Goal: Task Accomplishment & Management: Complete application form

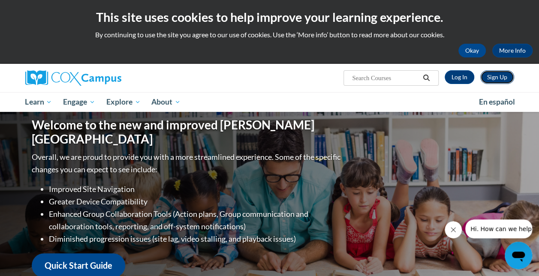
click at [497, 80] on link "Sign Up" at bounding box center [498, 77] width 34 height 14
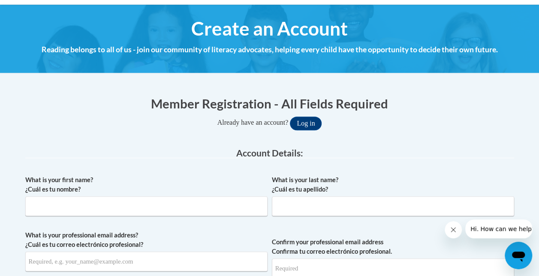
scroll to position [88, 0]
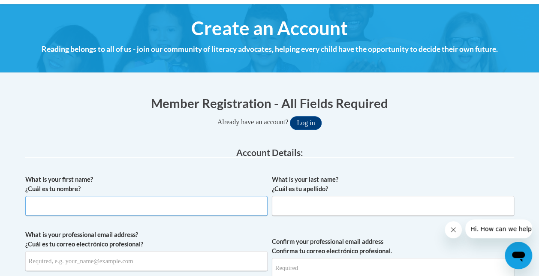
click at [63, 200] on input "What is your first name? ¿Cuál es tu nombre?" at bounding box center [146, 206] width 242 height 20
type input "Nicoleta"
type input "Madigan"
type input "nicoleta.madigan@cobbk12.org"
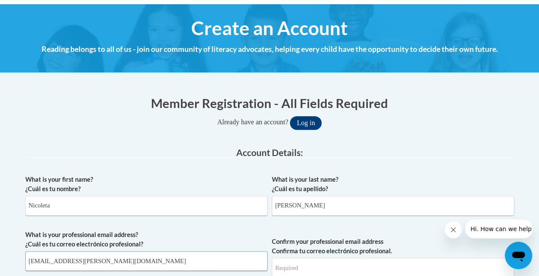
type input "nicoleta.madigan@cobbk12.org"
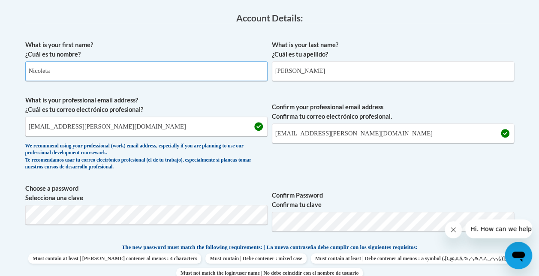
scroll to position [227, 0]
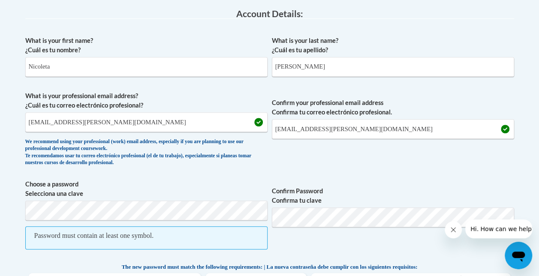
click at [437, 172] on div "What is your first name? ¿Cuál es tu nombre? Nicoleta What is your last name? ¿…" at bounding box center [269, 243] width 489 height 423
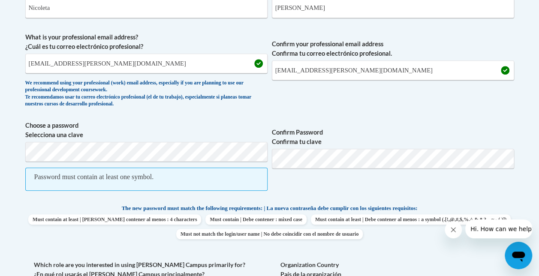
scroll to position [289, 0]
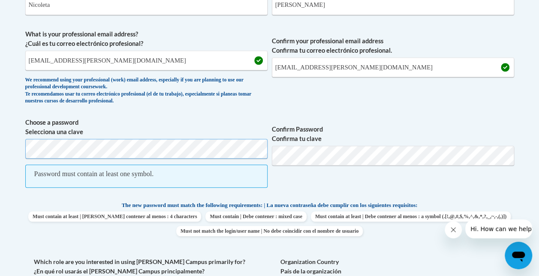
click at [19, 150] on div "Member Registration - All Fields Required Already have an account? Log in Prefe…" at bounding box center [270, 235] width 502 height 701
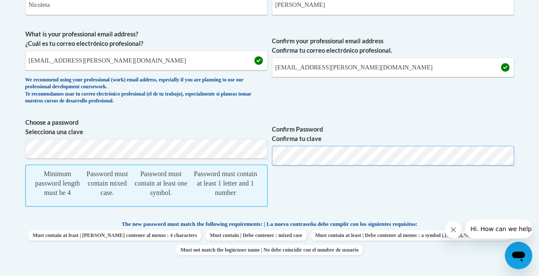
click at [270, 156] on span "Choose a password Selecciona una clave Minimum password length must be 4 Passwo…" at bounding box center [269, 167] width 489 height 98
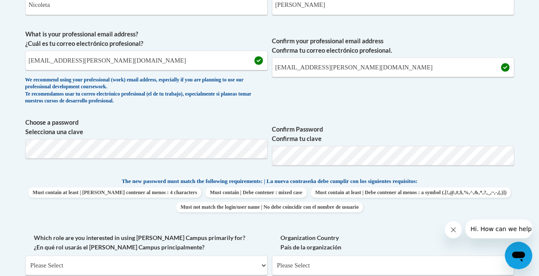
click at [460, 110] on div "What is your first name? ¿Cuál es tu nombre? Nicoleta What is your last name? ¿…" at bounding box center [269, 169] width 489 height 399
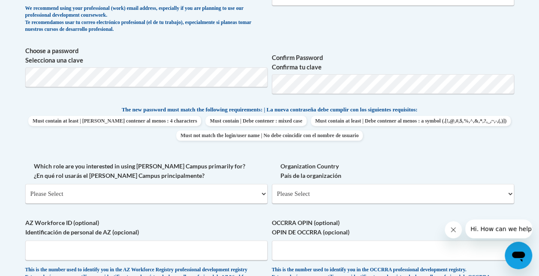
scroll to position [383, 0]
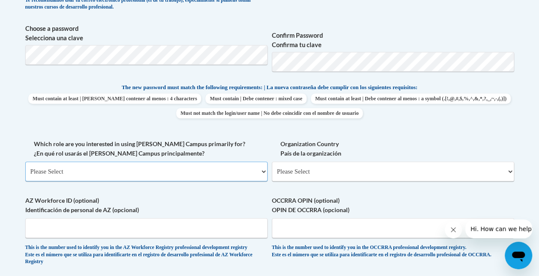
click at [138, 168] on select "Please Select College/University | Colegio/Universidad Community/Nonprofit Part…" at bounding box center [146, 172] width 242 height 20
click at [25, 162] on select "Please Select College/University | Colegio/Universidad Community/Nonprofit Part…" at bounding box center [146, 172] width 242 height 20
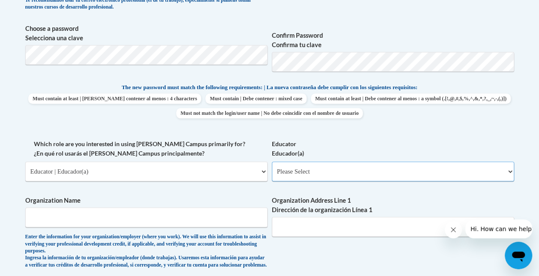
click at [298, 166] on select "Please Select Early Learning/Daycare Teacher/Family Home Care Provider | Maestr…" at bounding box center [393, 172] width 242 height 20
click at [81, 163] on select "Please Select College/University | Colegio/Universidad Community/Nonprofit Part…" at bounding box center [146, 172] width 242 height 20
select select "5a18ea06-2b54-4451-96f2-d152daf9eac5"
click at [25, 162] on select "Please Select College/University | Colegio/Universidad Community/Nonprofit Part…" at bounding box center [146, 172] width 242 height 20
click at [300, 169] on select "Please Select College/University Staff | Empleado universitario College/Univers…" at bounding box center [393, 172] width 242 height 20
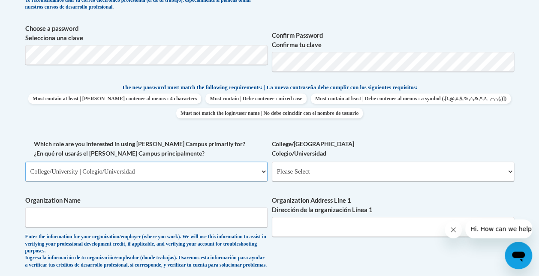
click at [124, 169] on select "Please Select College/University | Colegio/Universidad Community/Nonprofit Part…" at bounding box center [146, 172] width 242 height 20
click at [25, 162] on select "Please Select College/University | Colegio/Universidad Community/Nonprofit Part…" at bounding box center [146, 172] width 242 height 20
click at [308, 171] on select "Please Select College/University Staff | Empleado universitario College/Univers…" at bounding box center [393, 172] width 242 height 20
select select "99b32b07-cffc-426c-8bf6-0cd77760d84b"
click at [272, 162] on select "Please Select College/University Staff | Empleado universitario College/Univers…" at bounding box center [393, 172] width 242 height 20
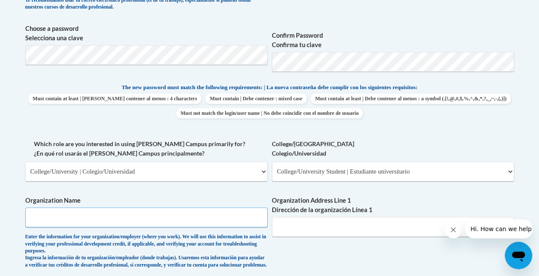
click at [109, 212] on input "Organization Name" at bounding box center [146, 218] width 242 height 20
click at [201, 193] on div "What is your first name? ¿Cuál es tu nombre? Nicoleta What is your last name? ¿…" at bounding box center [269, 146] width 489 height 541
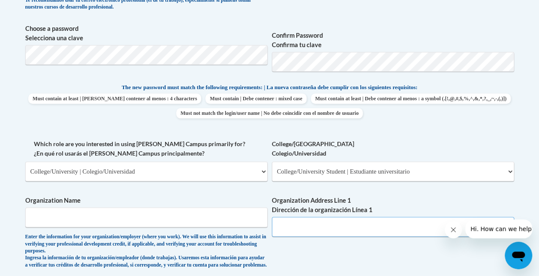
click at [287, 224] on input "Organization Address Line 1 Dirección de la organización Línea 1" at bounding box center [393, 227] width 242 height 20
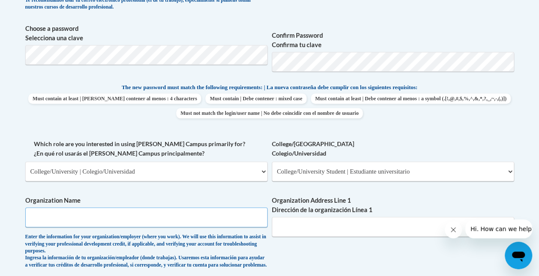
click at [100, 218] on input "Organization Name" at bounding box center [146, 218] width 242 height 20
click at [6, 190] on body "This site uses cookies to help improve your learning experience. By continuing …" at bounding box center [269, 215] width 539 height 1197
click at [41, 216] on input "Organization Name" at bounding box center [146, 218] width 242 height 20
type input "Sprayberry High School"
type input "1710 Piedmont Rd NE, Marietta, 30066"
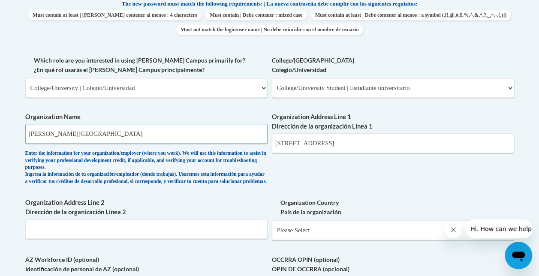
scroll to position [474, 0]
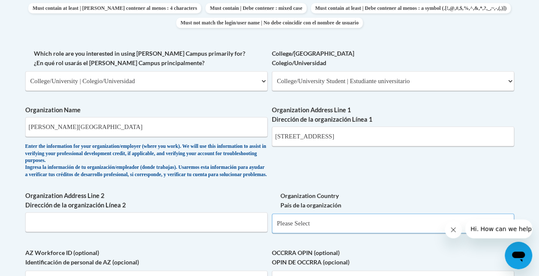
click at [299, 228] on select "Please Select United States | Estados Unidos Outside of the United States | Fue…" at bounding box center [393, 224] width 242 height 20
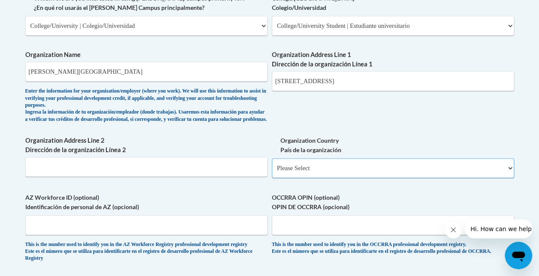
scroll to position [531, 0]
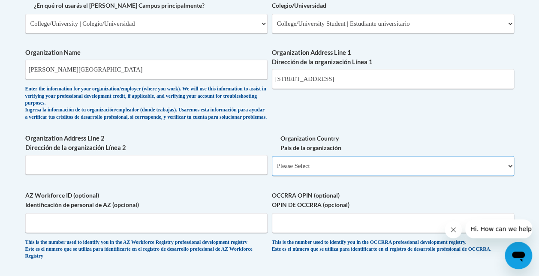
click at [302, 176] on select "Please Select United States | Estados Unidos Outside of the United States | Fue…" at bounding box center [393, 166] width 242 height 20
select select "ad49bcad-a171-4b2e-b99c-48b446064914"
click at [272, 163] on select "Please Select United States | Estados Unidos Outside of the United States | Fue…" at bounding box center [393, 166] width 242 height 20
select select
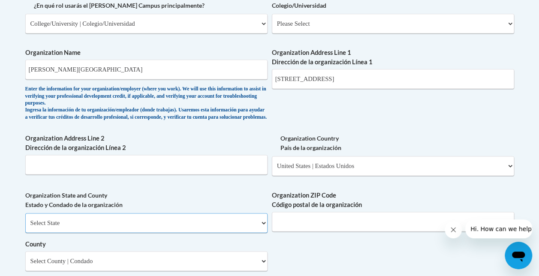
click at [93, 233] on select "Select State Alabama Alaska Arizona Arkansas California Colorado Connecticut De…" at bounding box center [146, 223] width 242 height 20
select select "Georgia"
click at [25, 220] on select "Select State Alabama Alaska Arizona Arkansas California Colorado Connecticut De…" at bounding box center [146, 223] width 242 height 20
click at [308, 224] on input "Organization ZIP Code Código postal de la organización" at bounding box center [393, 222] width 242 height 20
type input "30066"
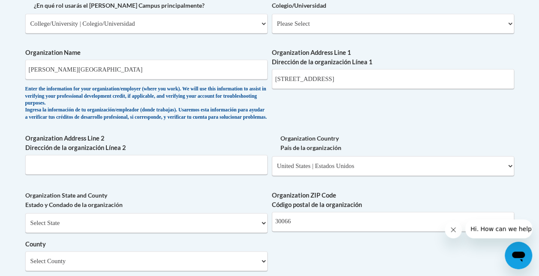
click at [222, 202] on label "Organization State and County Estado y Condado de la organización" at bounding box center [146, 200] width 242 height 19
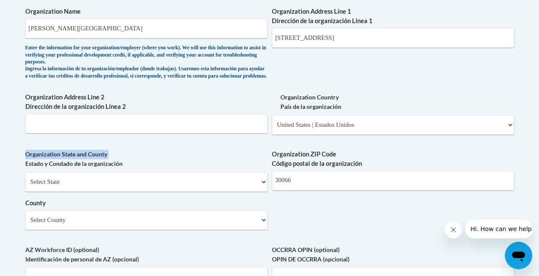
scroll to position [574, 0]
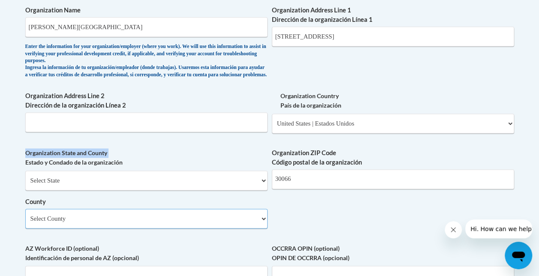
click at [56, 226] on select "Select County Appling Atkinson Bacon Baker Baldwin Banks Barrow Bartow Ben Hill…" at bounding box center [146, 219] width 242 height 20
select select "Cobb"
click at [25, 215] on select "Select County Appling Atkinson Bacon Baker Baldwin Banks Barrow Bartow Ben Hill…" at bounding box center [146, 219] width 242 height 20
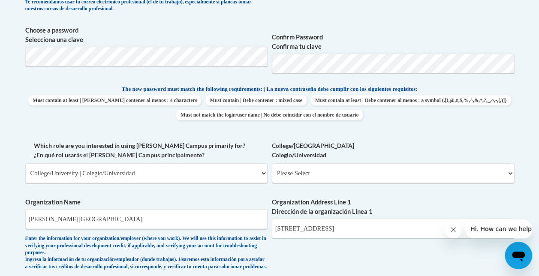
scroll to position [377, 0]
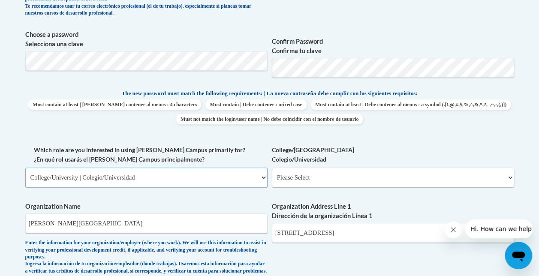
click at [263, 176] on select "Please Select College/University | Colegio/Universidad Community/Nonprofit Part…" at bounding box center [146, 178] width 242 height 20
select select "fbf2d438-af2f-41f8-98f1-81c410e29de3"
click at [25, 168] on select "Please Select College/University | Colegio/Universidad Community/Nonprofit Part…" at bounding box center [146, 178] width 242 height 20
select select "null"
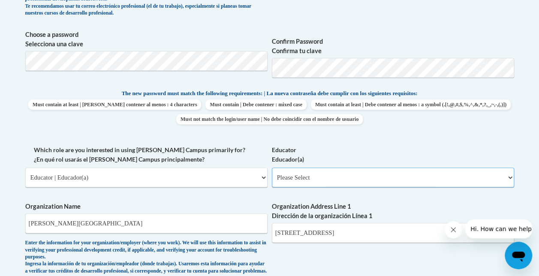
click at [507, 176] on select "Please Select Early Learning/Daycare Teacher/Family Home Care Provider | Maestr…" at bounding box center [393, 178] width 242 height 20
select select "5455f13f-8aeb-4200-a53b-f3dbe28286cf"
click at [272, 168] on select "Please Select Early Learning/Daycare Teacher/Family Home Care Provider | Maestr…" at bounding box center [393, 178] width 242 height 20
click at [334, 178] on select "Please Select Early Learning/Daycare Teacher/Family Home Care Provider | Maestr…" at bounding box center [393, 178] width 242 height 20
click at [263, 178] on select "Please Select College/University | Colegio/Universidad Community/Nonprofit Part…" at bounding box center [146, 178] width 242 height 20
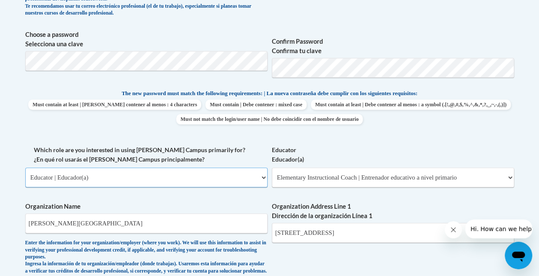
select select "5a18ea06-2b54-4451-96f2-d152daf9eac5"
click at [25, 168] on select "Please Select College/University | Colegio/Universidad Community/Nonprofit Part…" at bounding box center [146, 178] width 242 height 20
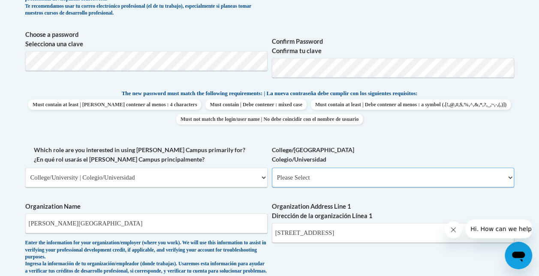
click at [511, 177] on select "Please Select College/University Staff | Empleado universitario College/Univers…" at bounding box center [393, 178] width 242 height 20
select select "ea630b4e-9ed6-4ac8-9075-ee79d5973747"
click at [272, 168] on select "Please Select College/University Staff | Empleado universitario College/Univers…" at bounding box center [393, 178] width 242 height 20
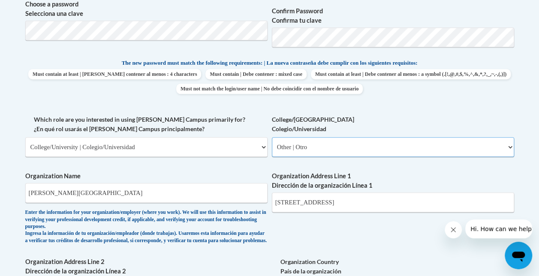
scroll to position [415, 0]
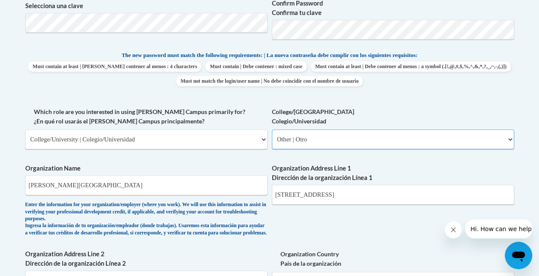
click at [499, 144] on select "Please Select College/University Staff | Empleado universitario College/Univers…" at bounding box center [393, 140] width 242 height 20
click at [490, 112] on label "College/University Colegio/Universidad" at bounding box center [393, 116] width 242 height 19
click at [490, 130] on select "Please Select College/University Staff | Empleado universitario College/Univers…" at bounding box center [393, 140] width 242 height 20
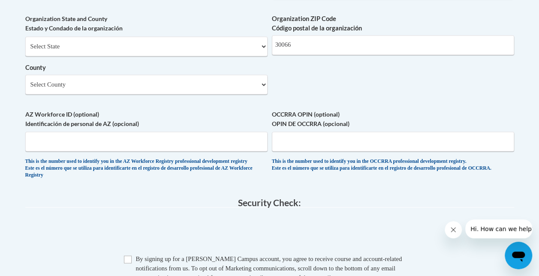
scroll to position [725, 0]
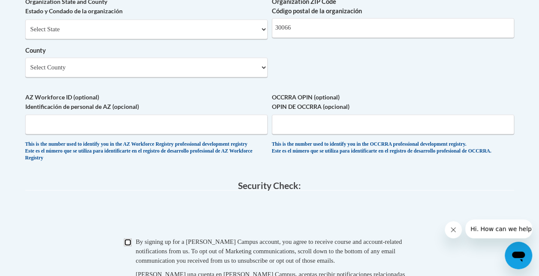
click at [127, 246] on input "Checkbox" at bounding box center [128, 243] width 8 height 8
checkbox input "true"
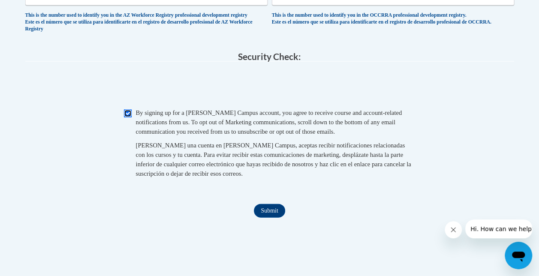
scroll to position [859, 0]
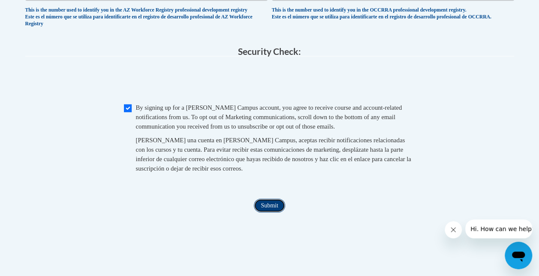
click at [272, 213] on input "Submit" at bounding box center [269, 206] width 31 height 14
